Goal: Navigation & Orientation: Find specific page/section

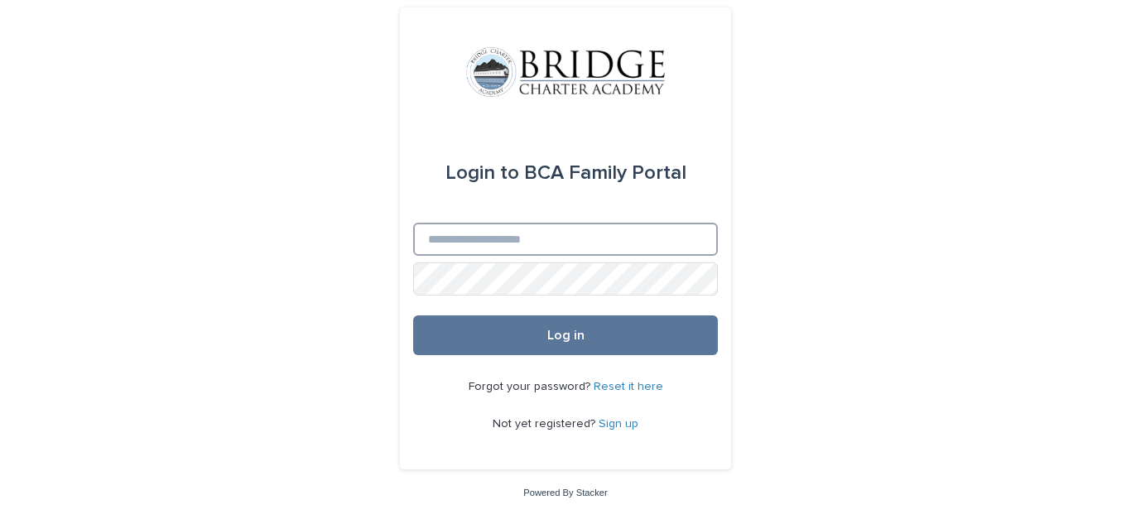
click at [474, 244] on input "Email" at bounding box center [565, 239] width 305 height 33
type input "**********"
click at [413, 315] on button "Log in" at bounding box center [565, 335] width 305 height 40
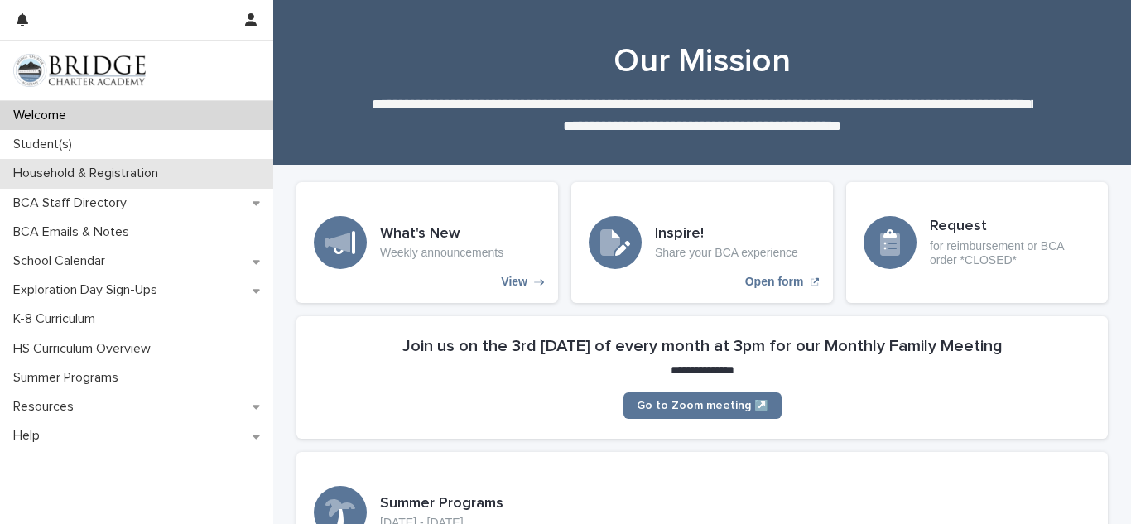
click at [56, 172] on p "Household & Registration" at bounding box center [89, 174] width 165 height 16
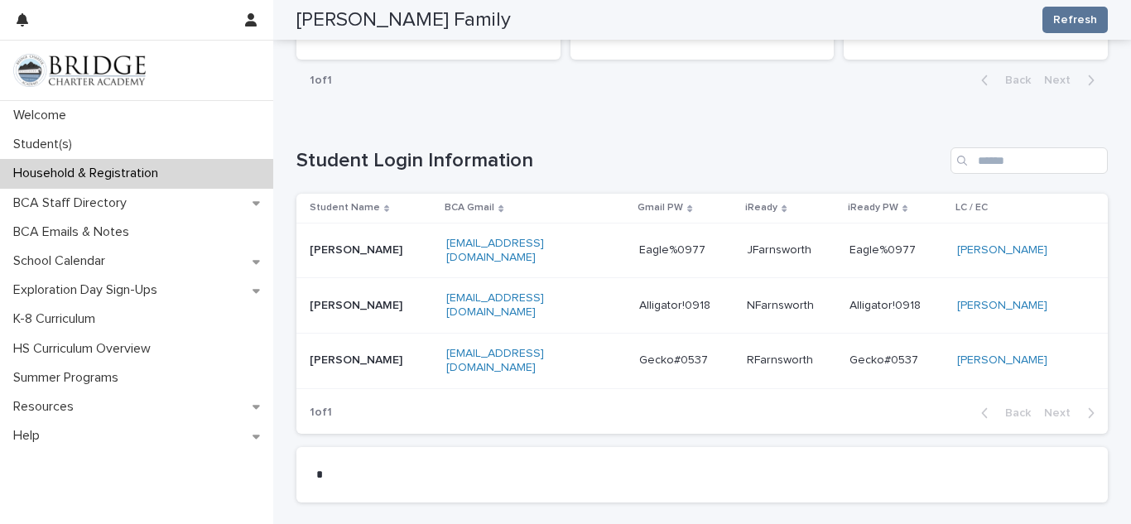
scroll to position [840, 0]
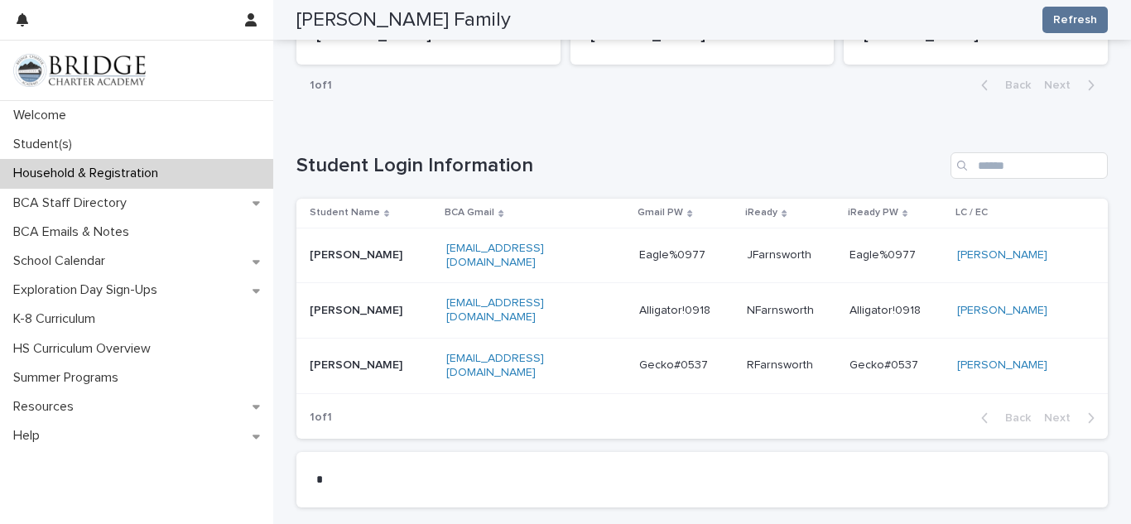
click at [512, 262] on p "[EMAIL_ADDRESS][DOMAIN_NAME]" at bounding box center [515, 256] width 138 height 28
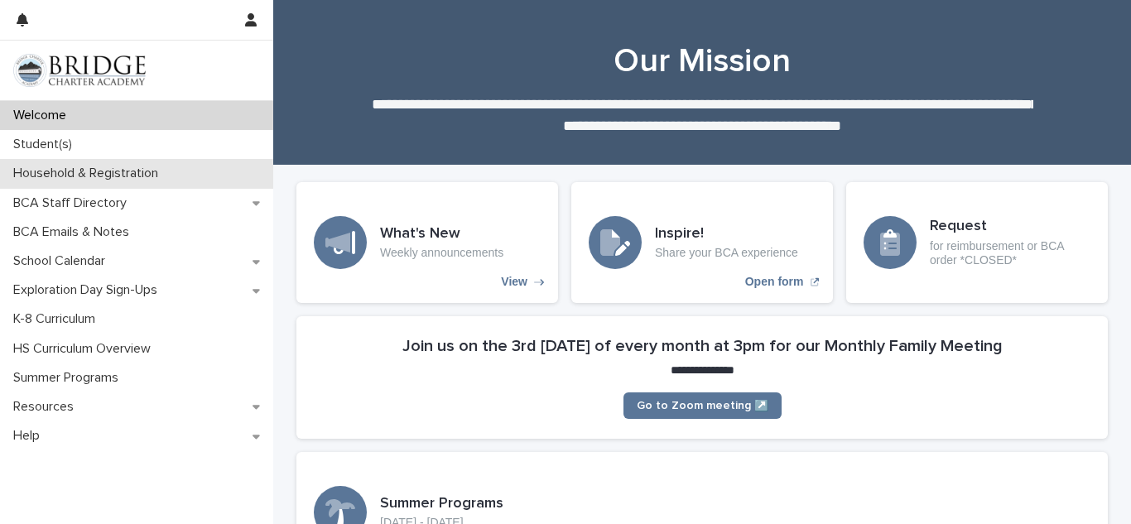
click at [65, 171] on p "Household & Registration" at bounding box center [89, 174] width 165 height 16
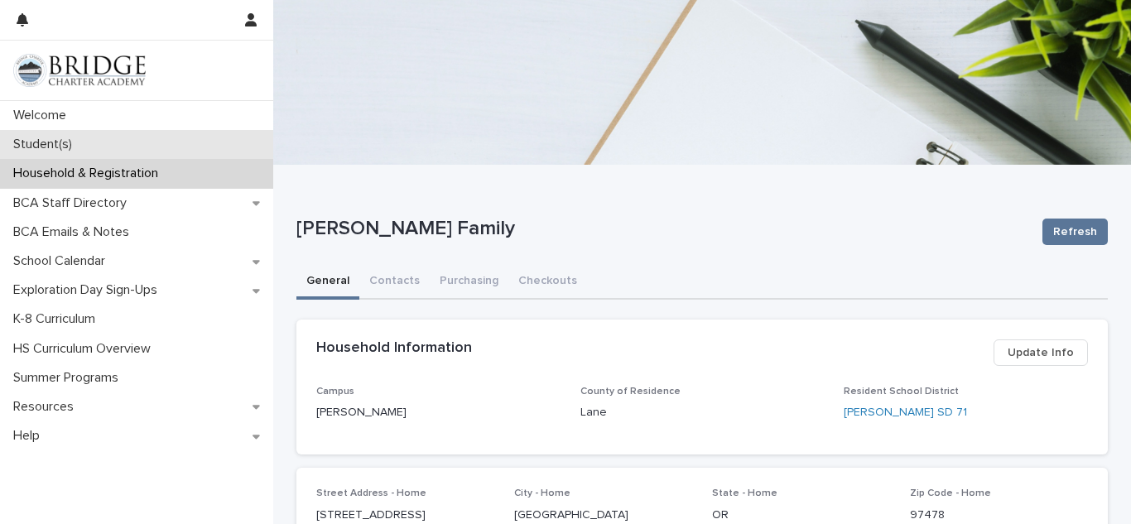
click at [14, 140] on p "Student(s)" at bounding box center [46, 145] width 79 height 16
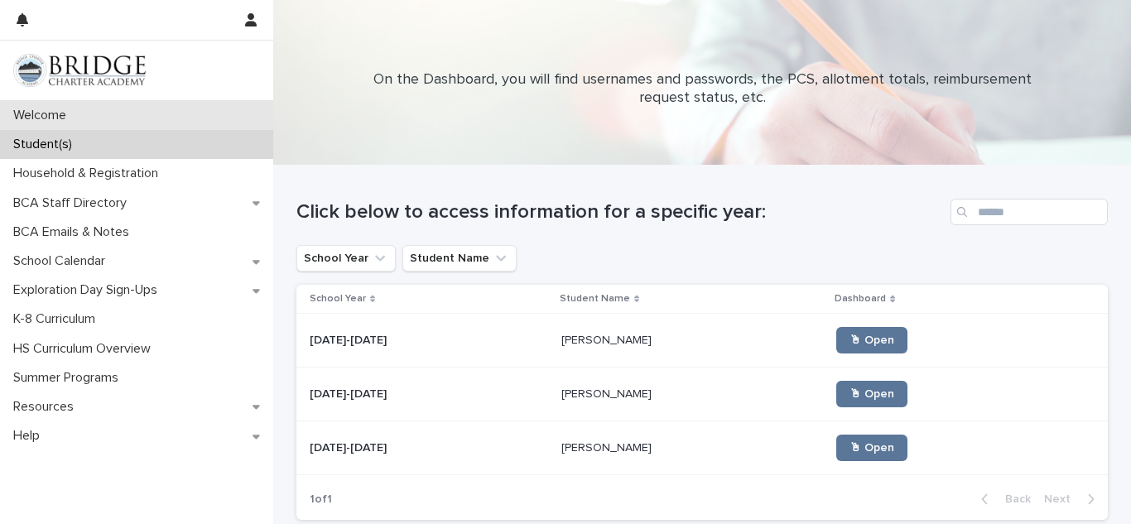
click at [66, 119] on p "Welcome" at bounding box center [43, 116] width 73 height 16
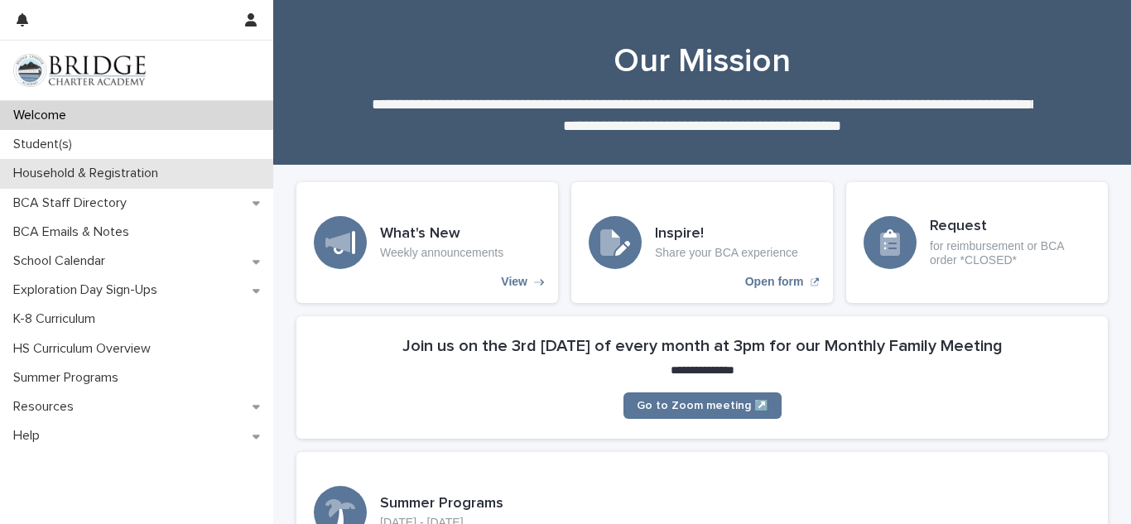
click at [89, 171] on p "Household & Registration" at bounding box center [89, 174] width 165 height 16
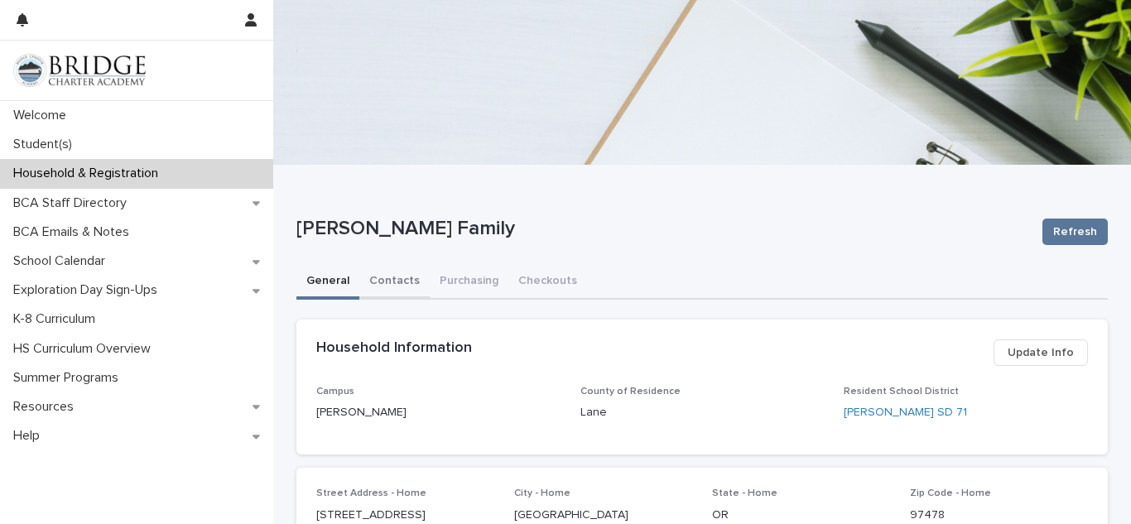
click at [392, 276] on button "Contacts" at bounding box center [394, 282] width 70 height 35
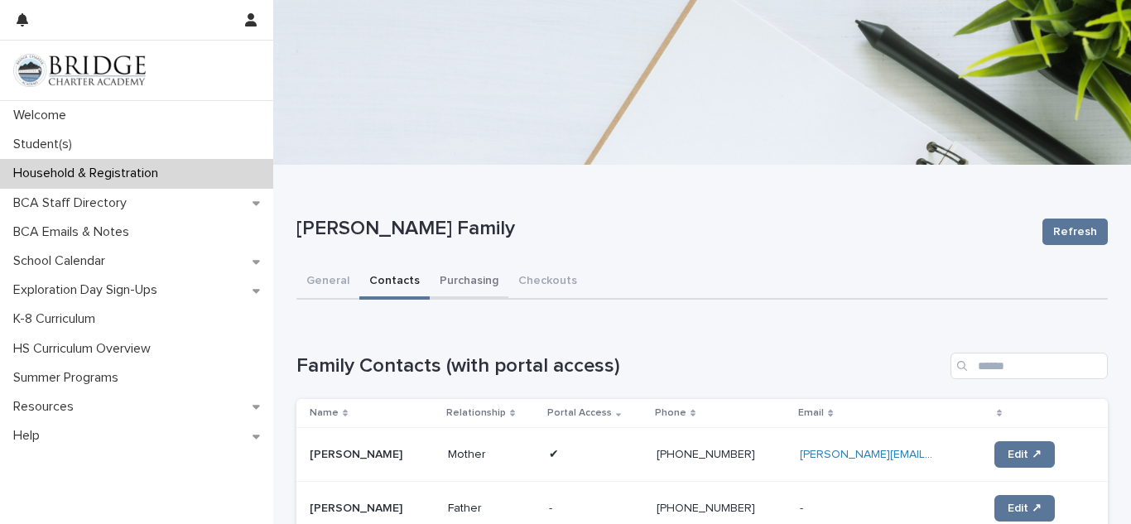
click at [470, 275] on button "Purchasing" at bounding box center [469, 282] width 79 height 35
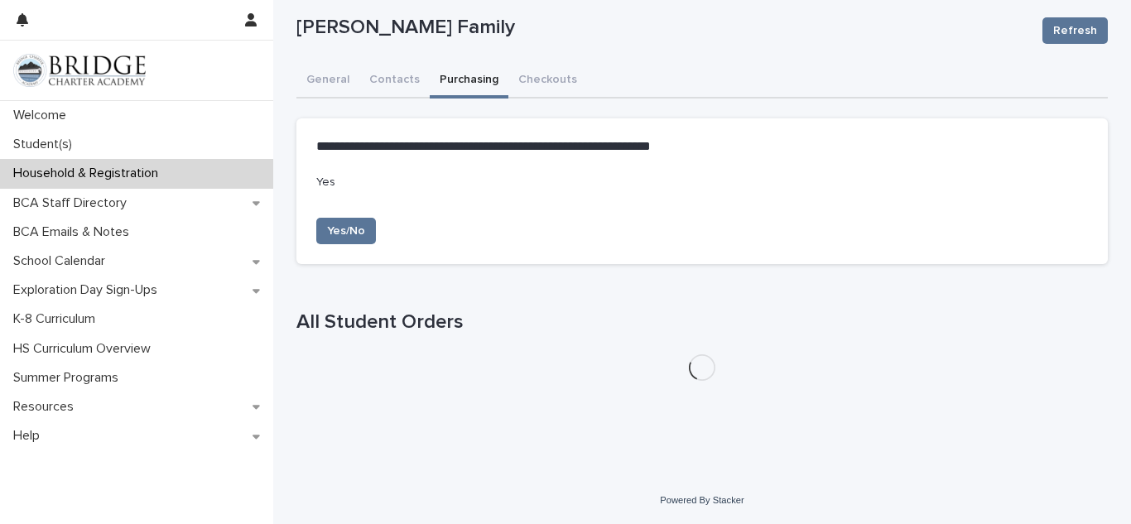
scroll to position [201, 0]
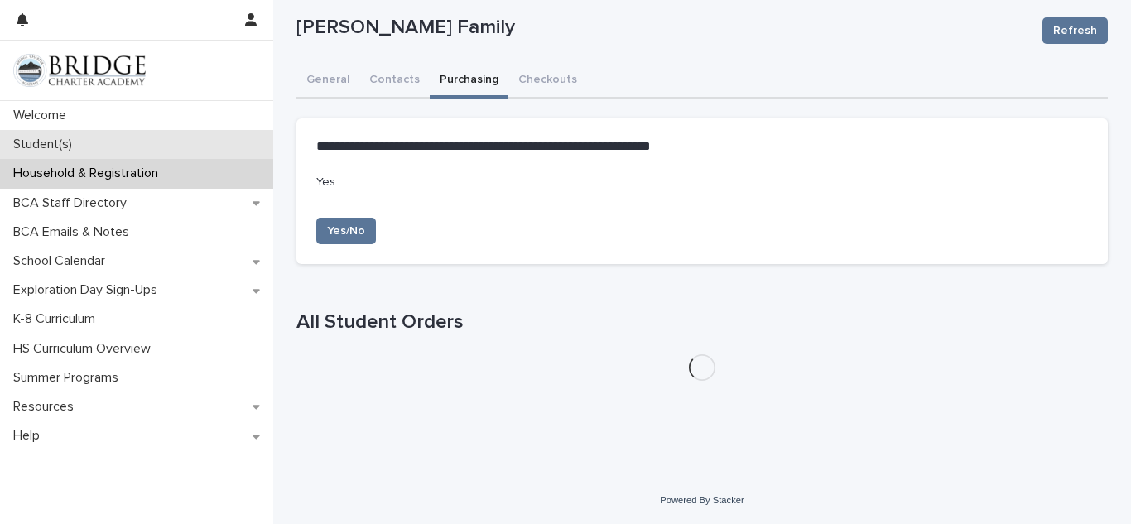
click at [41, 143] on p "Student(s)" at bounding box center [46, 145] width 79 height 16
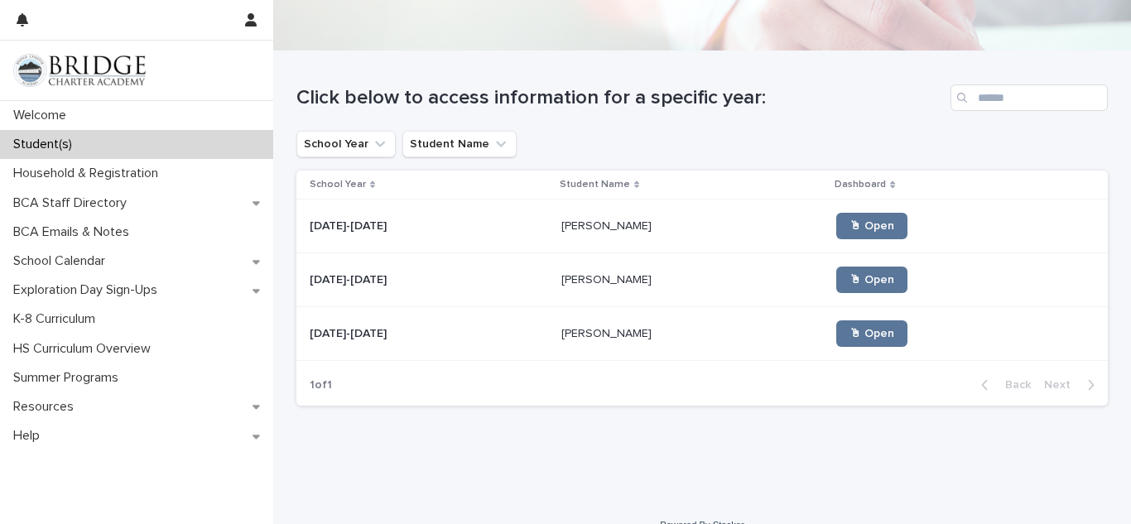
scroll to position [139, 0]
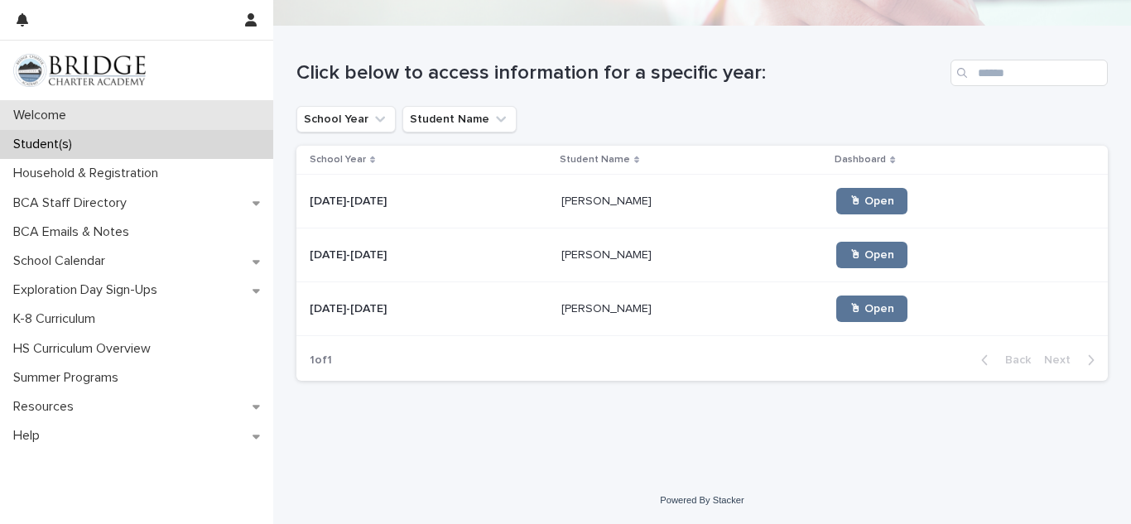
click at [60, 116] on p "Welcome" at bounding box center [43, 116] width 73 height 16
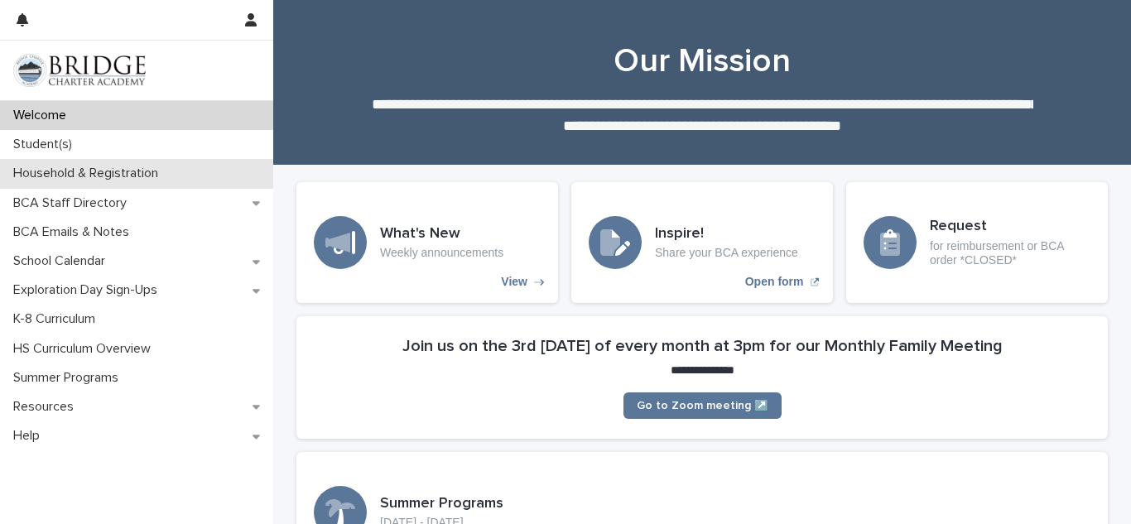
click at [60, 175] on p "Household & Registration" at bounding box center [89, 174] width 165 height 16
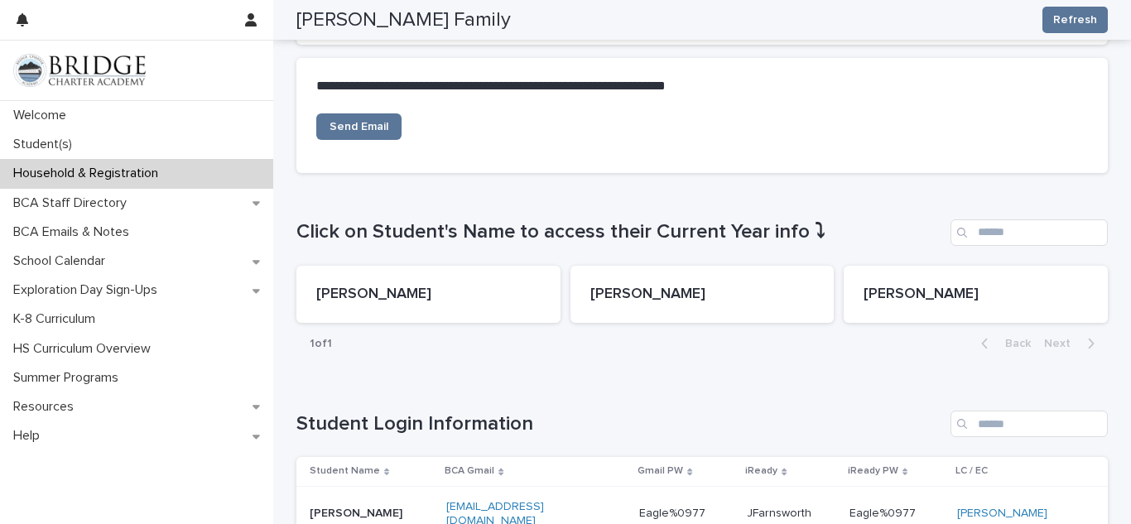
scroll to position [582, 0]
click at [927, 224] on h1 "Click on Student's Name to access their Current Year info ⤵" at bounding box center [620, 231] width 648 height 24
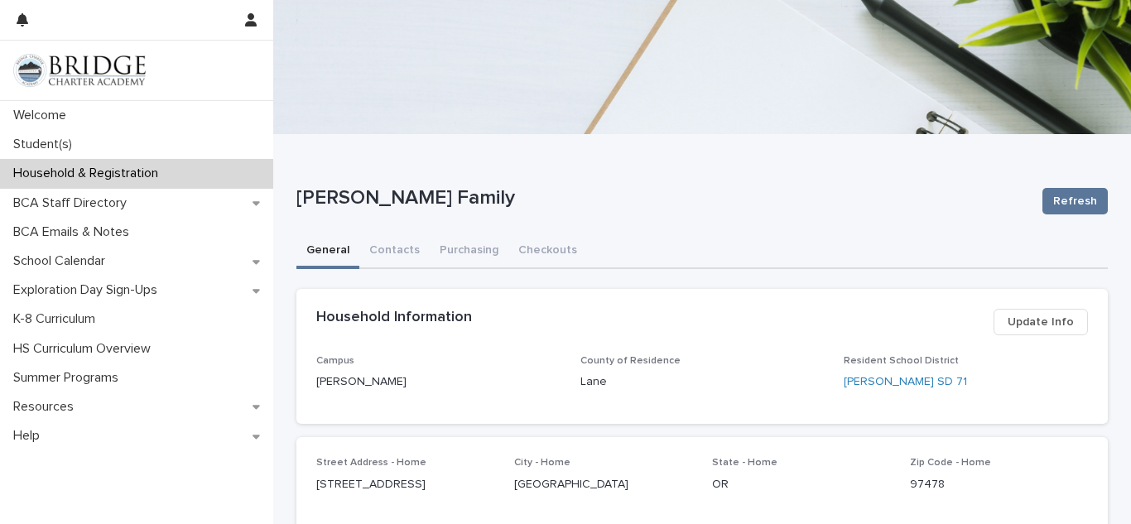
scroll to position [0, 0]
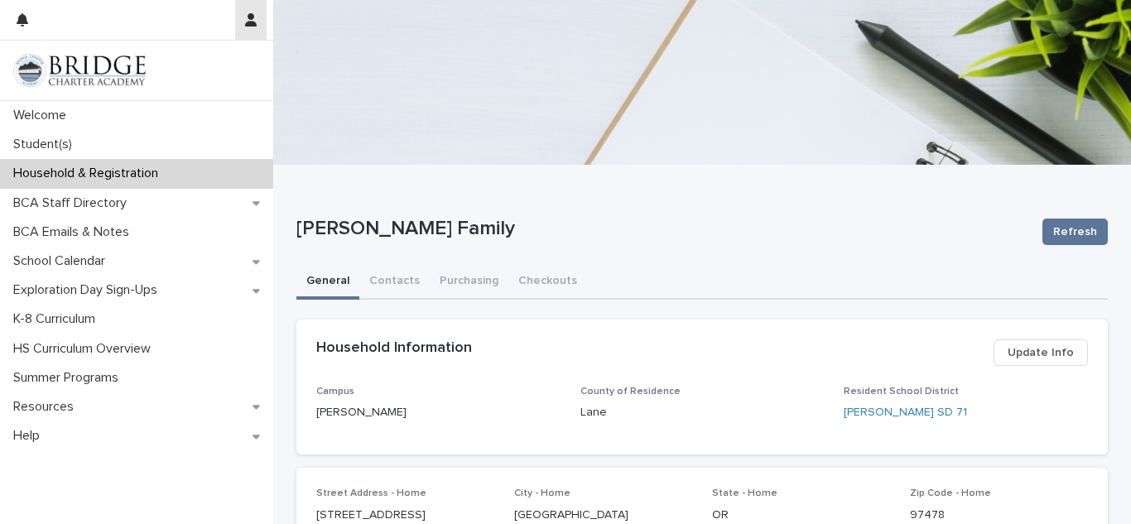
click at [252, 18] on icon "button" at bounding box center [251, 19] width 12 height 13
click at [169, 66] on p "Log Out" at bounding box center [203, 70] width 104 height 28
